Goal: Check status: Check status

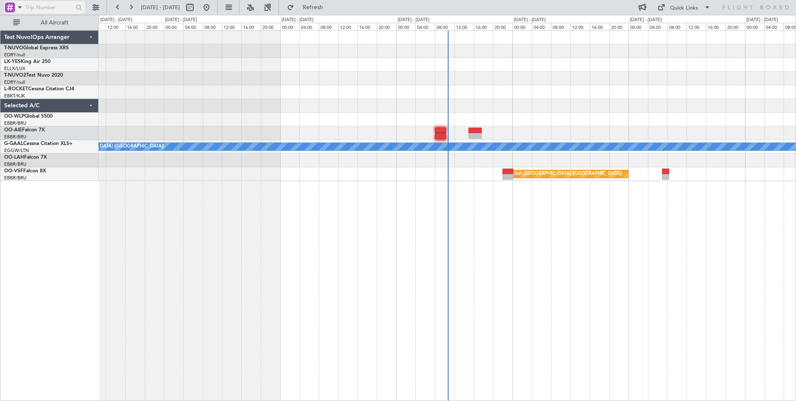
click at [58, 9] on input "text" at bounding box center [48, 7] width 46 height 12
paste input "528634"
type input "528634"
click at [78, 11] on div at bounding box center [79, 7] width 13 height 13
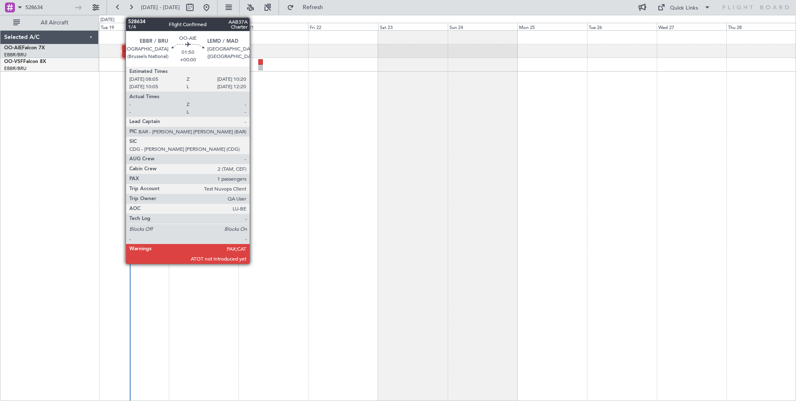
click at [122, 47] on div at bounding box center [125, 49] width 7 height 6
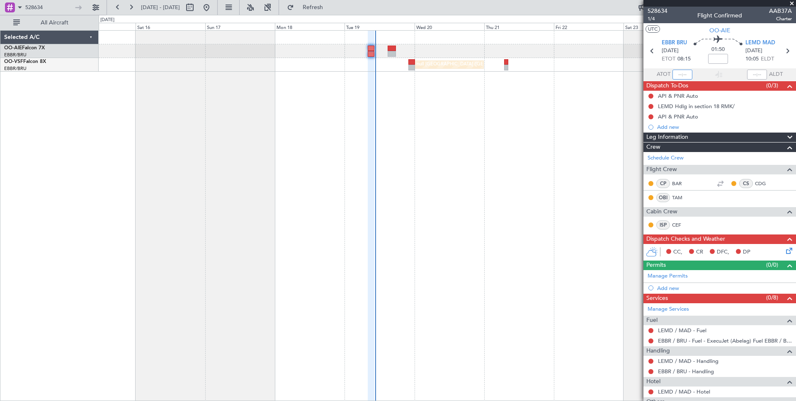
click at [686, 71] on input "text" at bounding box center [682, 75] width 20 height 10
type input "08:20"
click at [755, 72] on input "text" at bounding box center [757, 75] width 20 height 10
type input "10:10"
click at [724, 68] on section "ATOT 08:20 10:10 ALDT" at bounding box center [719, 74] width 153 height 12
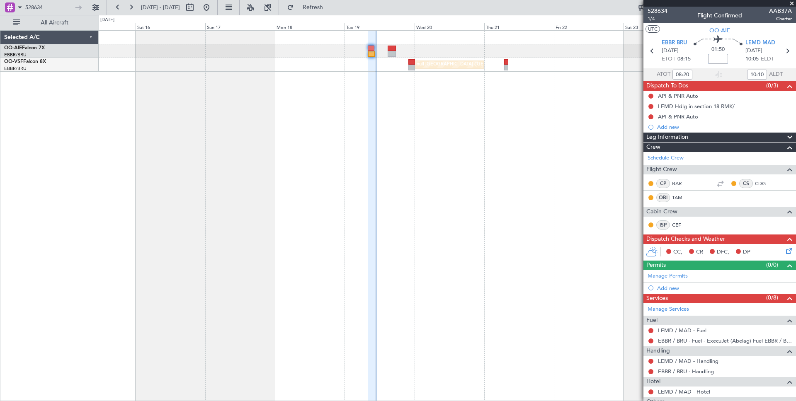
click at [719, 59] on input at bounding box center [718, 59] width 20 height 10
click at [699, 60] on div "01:50 +5" at bounding box center [717, 51] width 55 height 31
type input "+00:05"
click at [761, 72] on input "10:10" at bounding box center [757, 75] width 20 height 10
click at [735, 76] on section "ATOT 08:20 10:10 ALDT" at bounding box center [719, 74] width 153 height 12
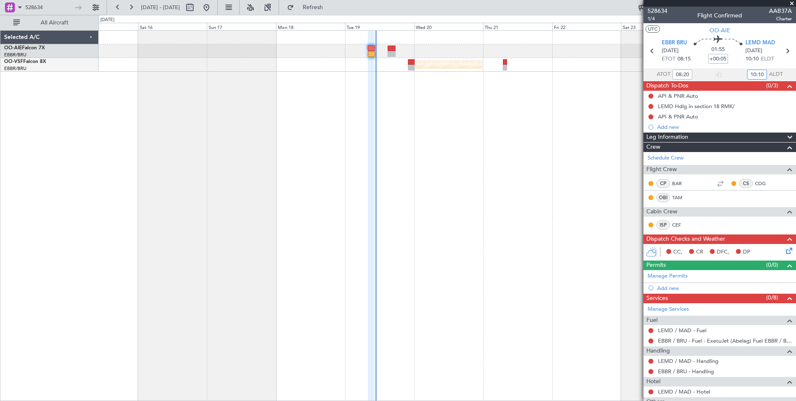
drag, startPoint x: 754, startPoint y: 75, endPoint x: 760, endPoint y: 75, distance: 6.3
click at [754, 75] on input "10:10" at bounding box center [757, 75] width 20 height 10
click at [764, 75] on input "10:10" at bounding box center [757, 75] width 20 height 10
type input "10:10"
click at [702, 75] on section "ATOT 08:20 10:10 ALDT" at bounding box center [719, 74] width 153 height 12
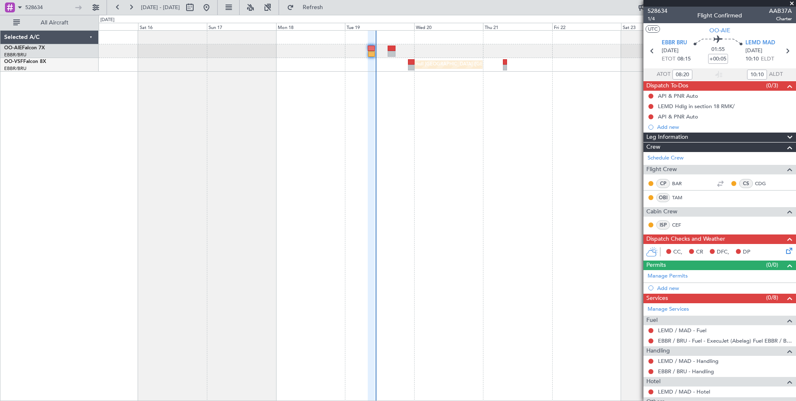
click at [729, 73] on section "ATOT 08:20 10:10 ALDT" at bounding box center [719, 74] width 153 height 12
click at [757, 74] on div "10:10" at bounding box center [757, 75] width 20 height 10
click at [757, 74] on span at bounding box center [757, 75] width 12 height 12
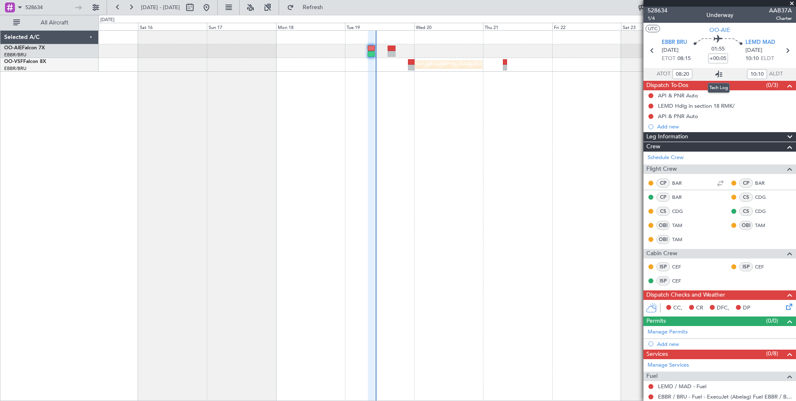
scroll to position [1, 0]
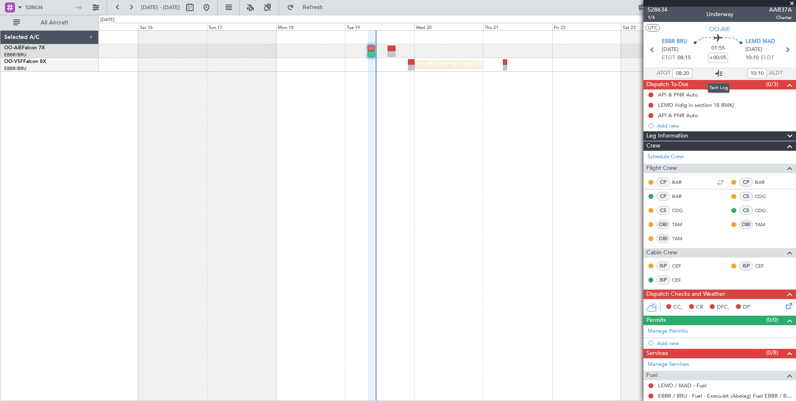
click at [719, 71] on icon at bounding box center [719, 73] width 10 height 10
